Goal: Find specific page/section: Find specific page/section

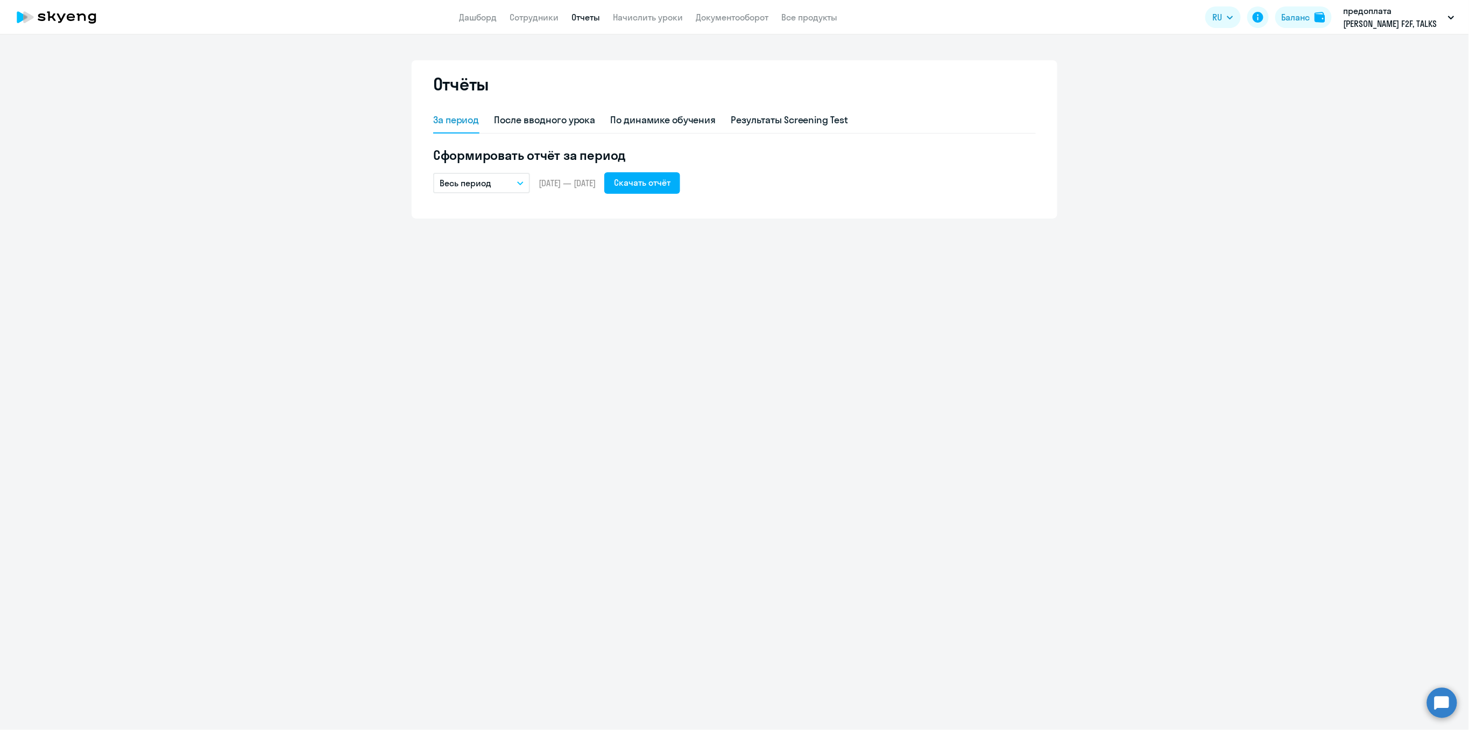
click at [538, 24] on app-header "Дашборд Сотрудники Отчеты Начислить уроки Документооборот Все продукты Дашборд …" at bounding box center [734, 17] width 1469 height 34
click at [539, 18] on link "Сотрудники" at bounding box center [534, 17] width 49 height 11
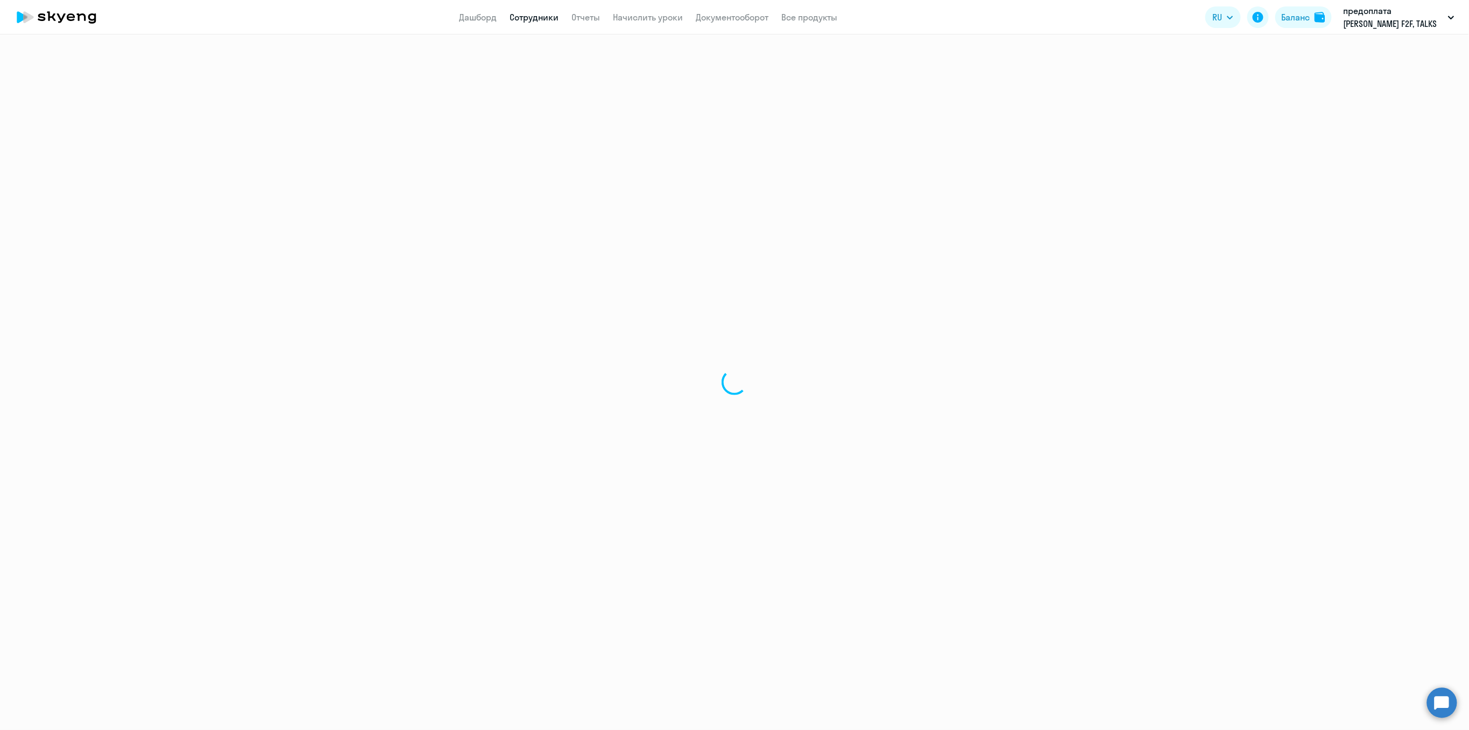
select select "30"
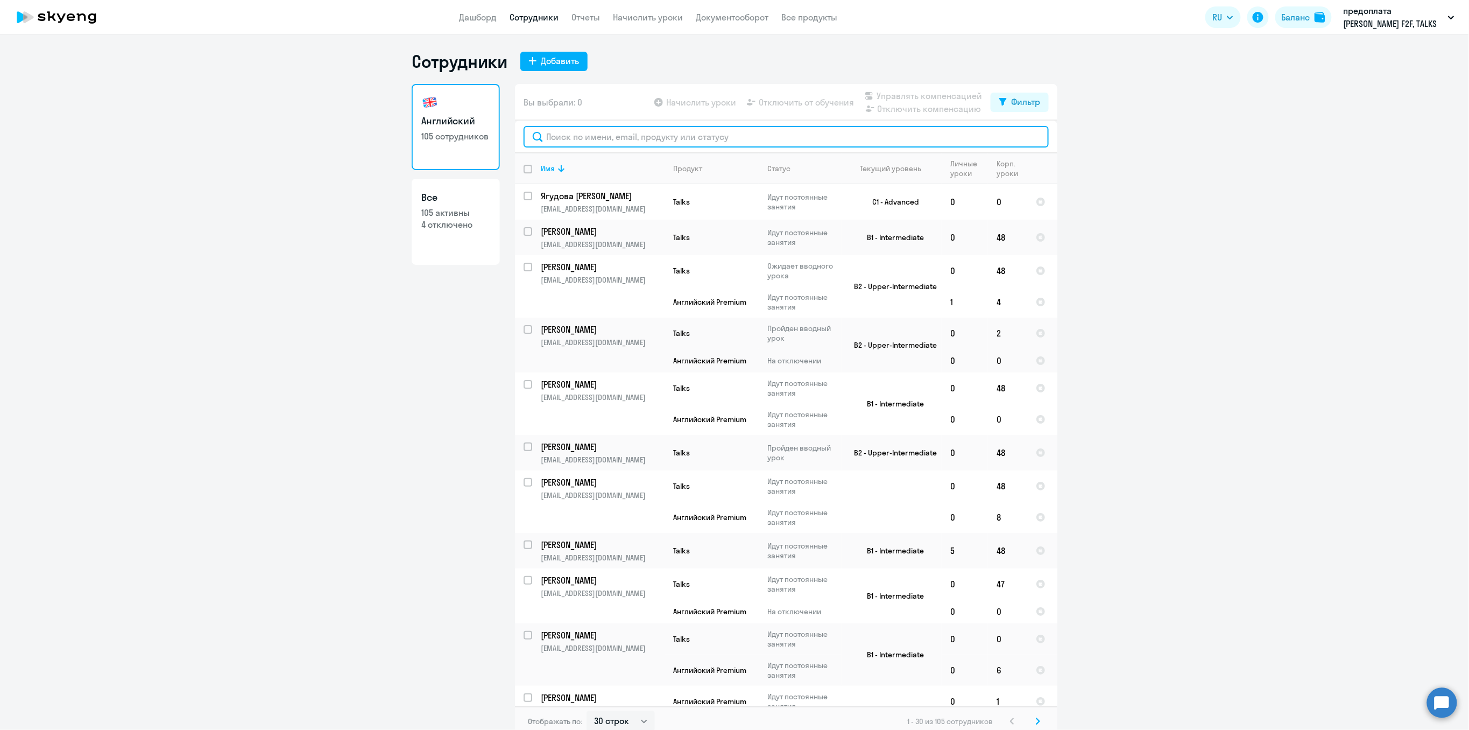
click at [571, 143] on input "text" at bounding box center [786, 137] width 525 height 22
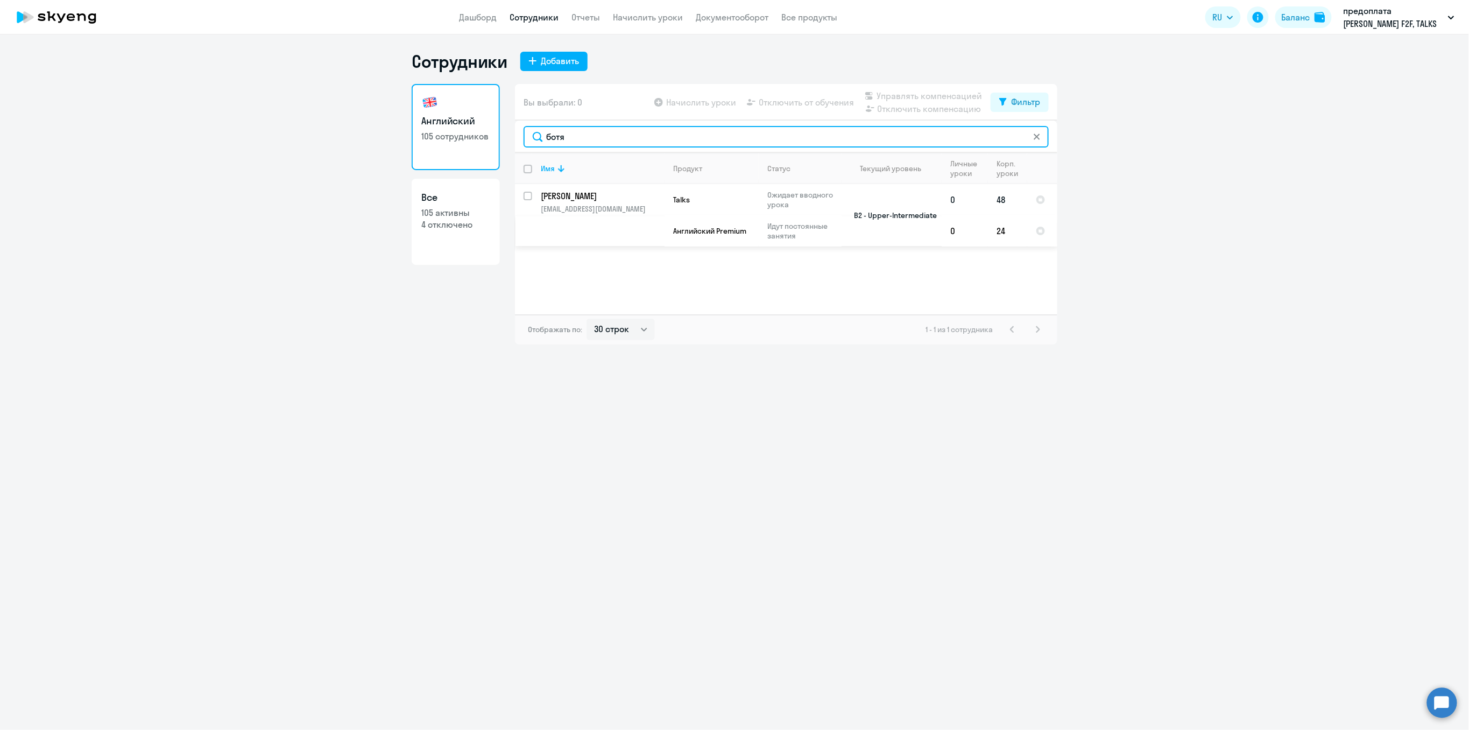
type input "ботя"
click at [580, 199] on p "[PERSON_NAME]" at bounding box center [602, 196] width 122 height 12
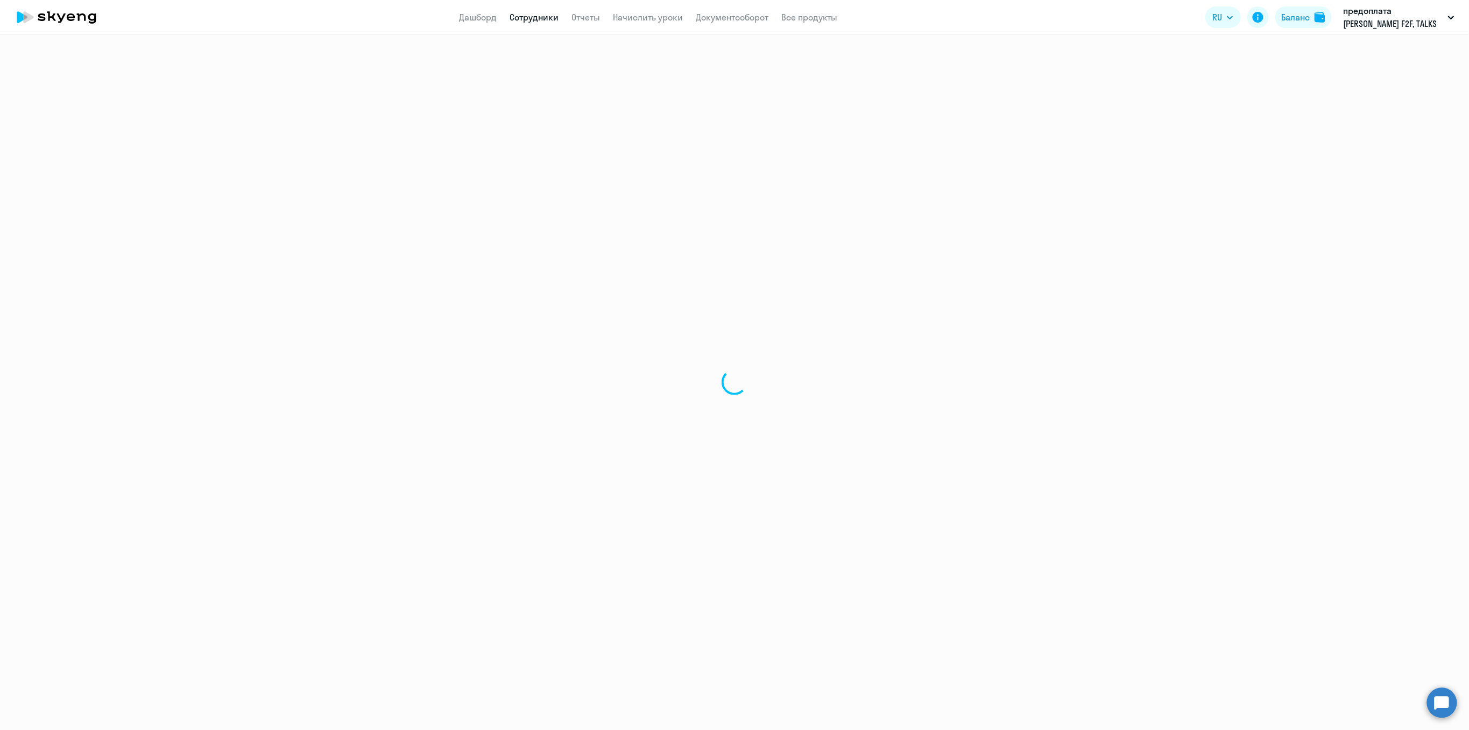
select select "english"
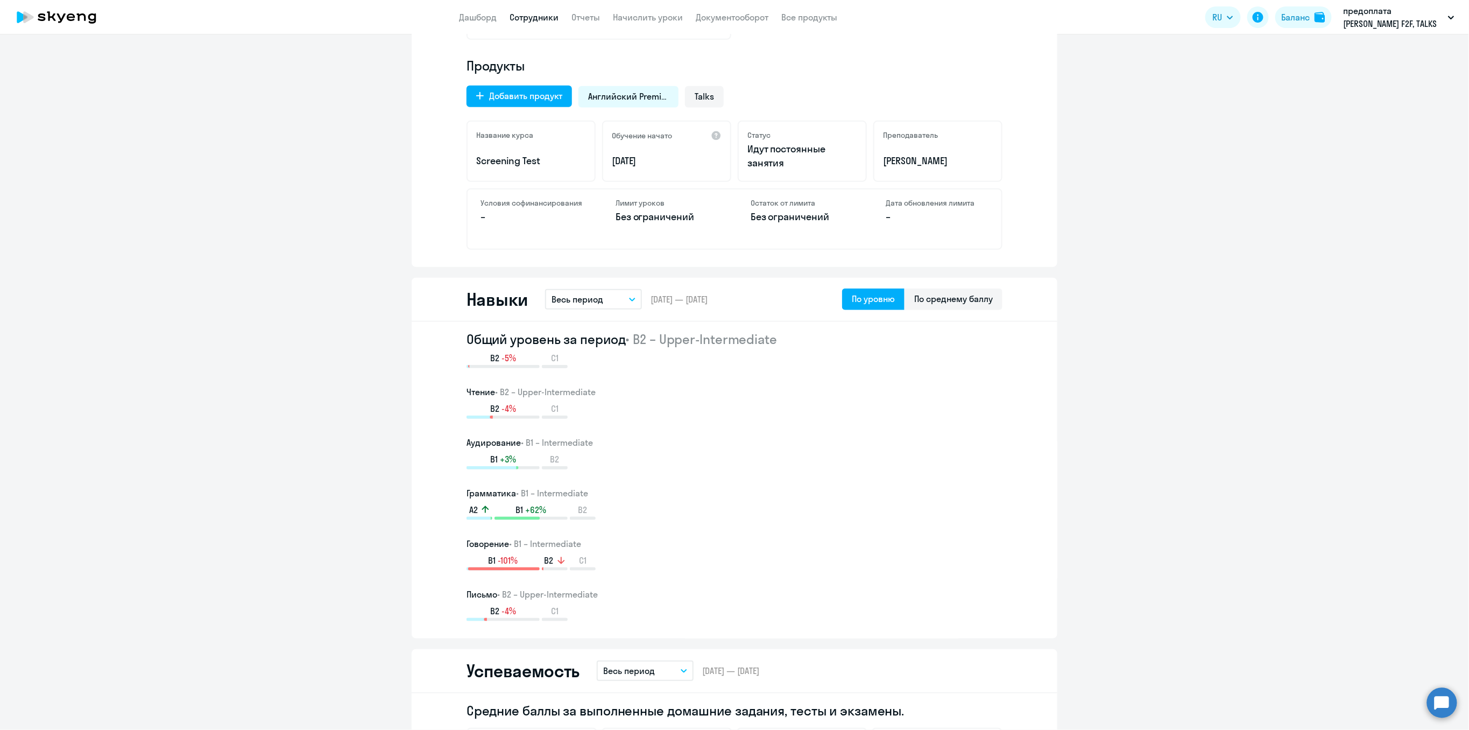
scroll to position [430, 0]
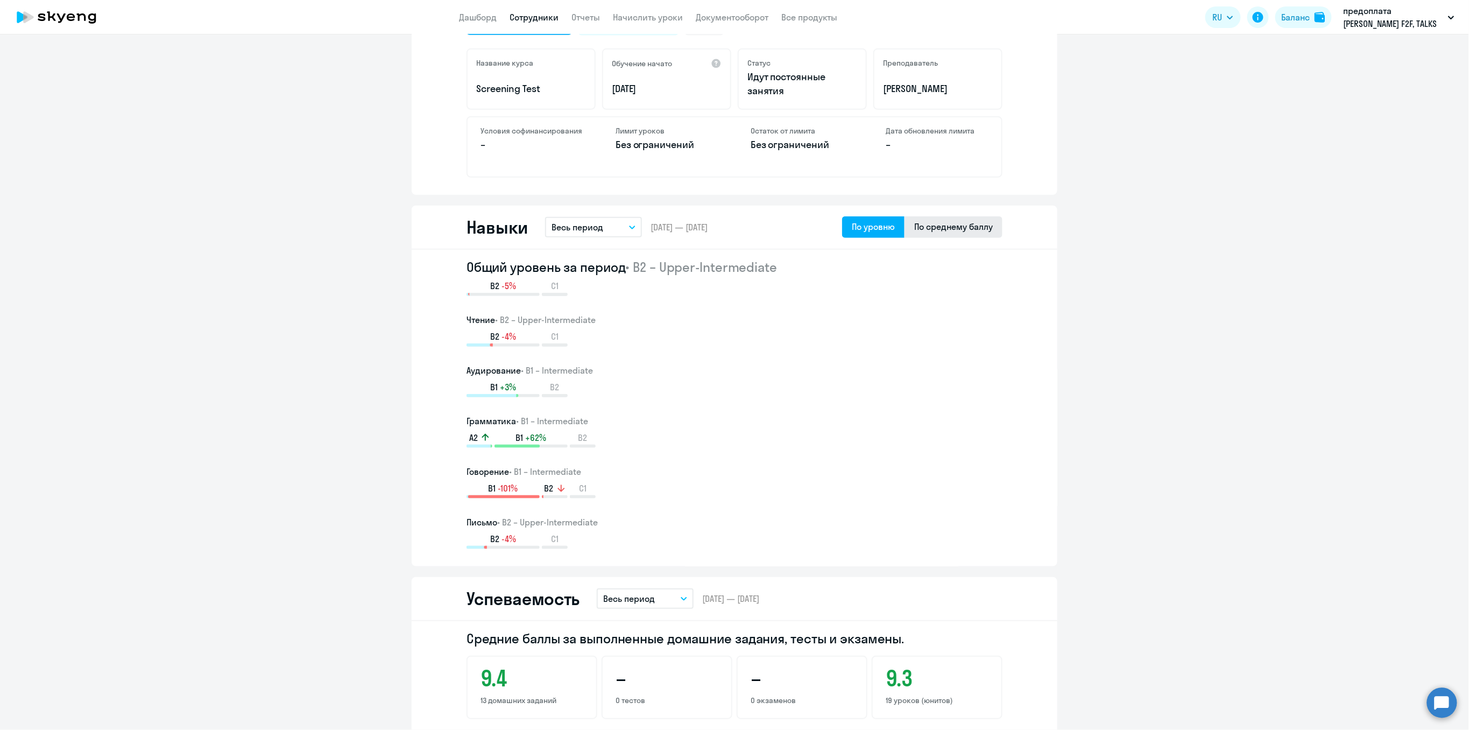
click at [929, 228] on div "По среднему баллу" at bounding box center [953, 226] width 79 height 13
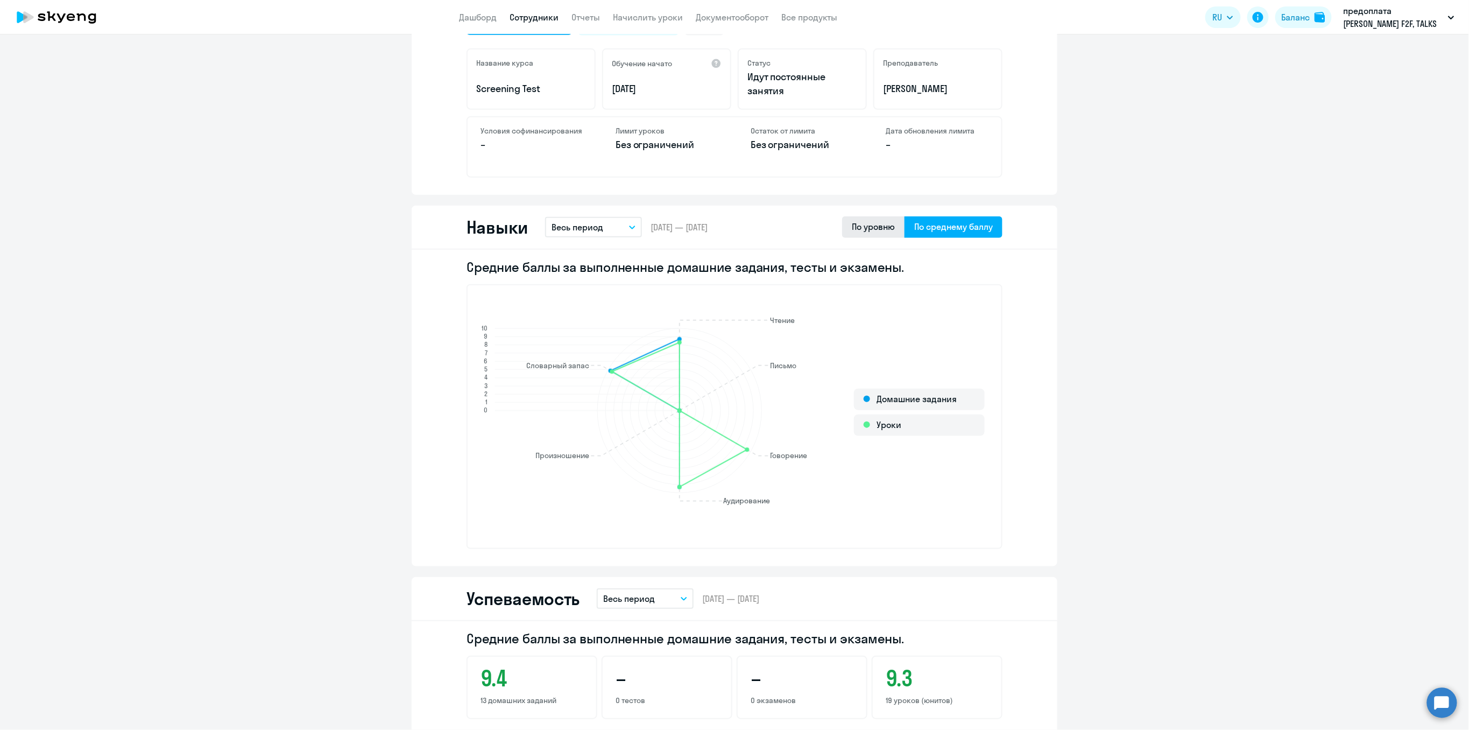
click at [854, 228] on div "По уровню" at bounding box center [873, 226] width 43 height 13
